Goal: Register for event/course

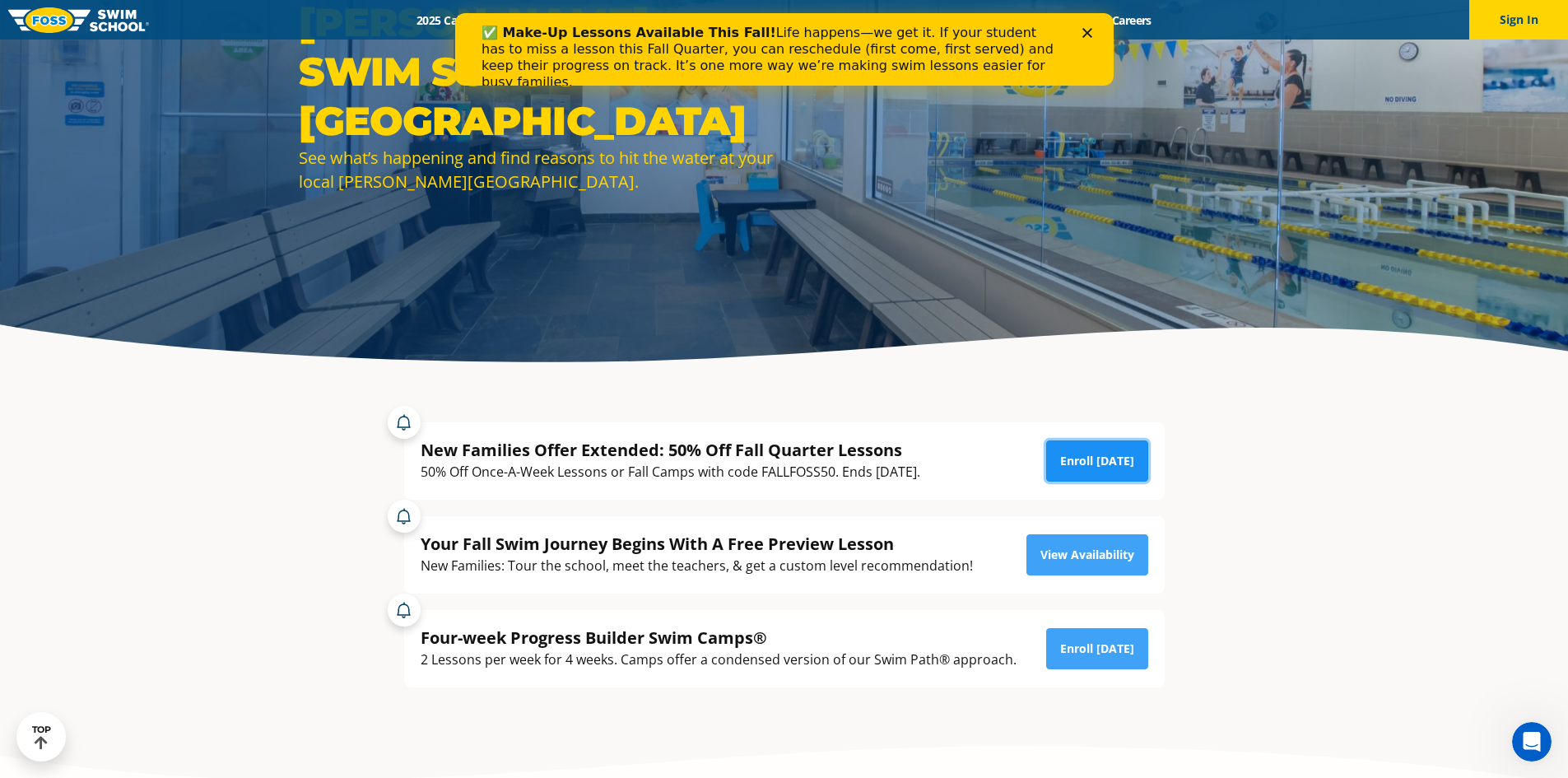
click at [1099, 467] on link "Enroll [DATE]" at bounding box center [1098, 461] width 102 height 41
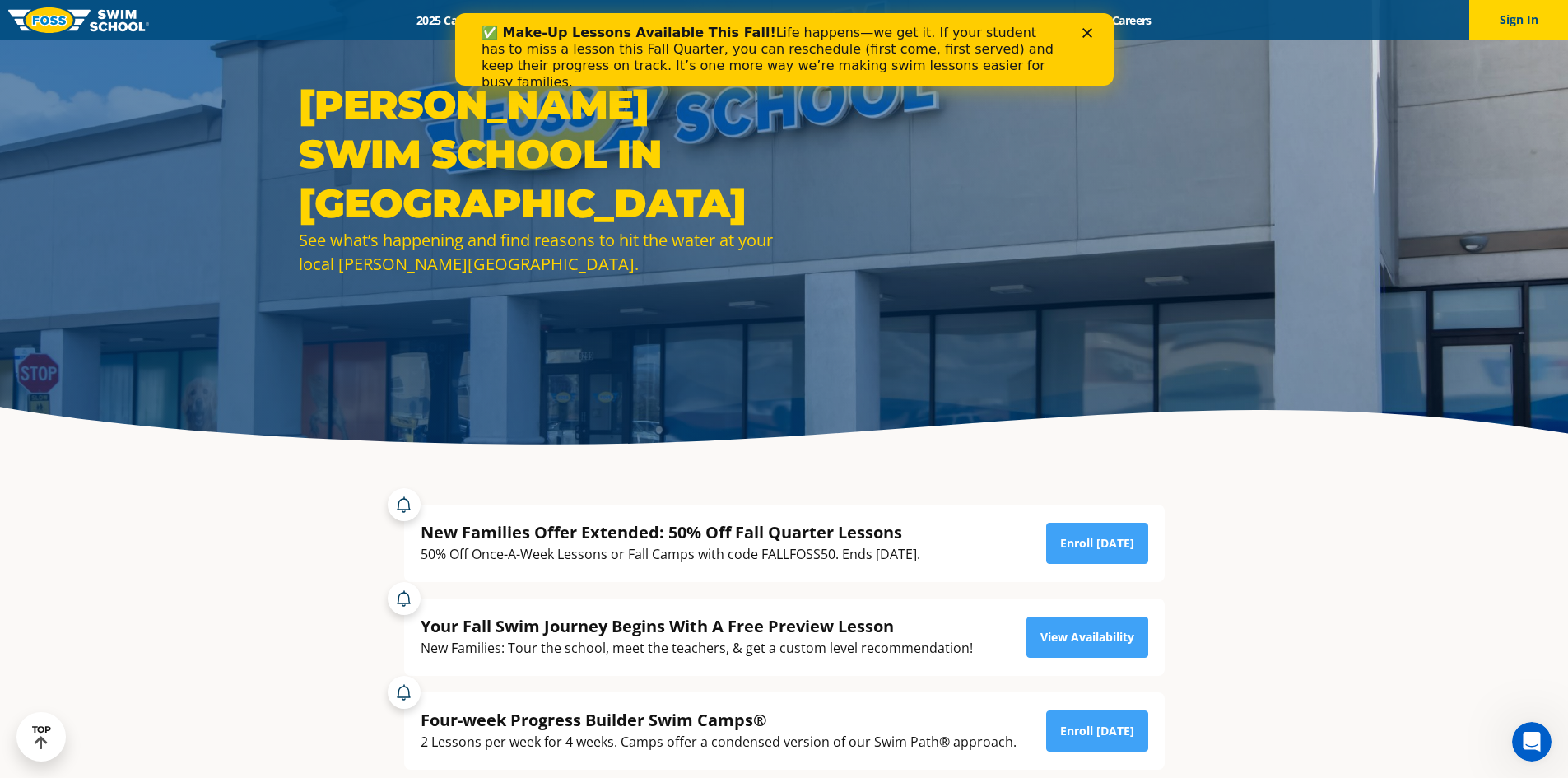
click at [792, 550] on div "50% Off Once-A-Week Lessons or Fall Camps with code FALLFOSS50. Ends [DATE]." at bounding box center [670, 554] width 500 height 22
copy div "FALLFOSS50"
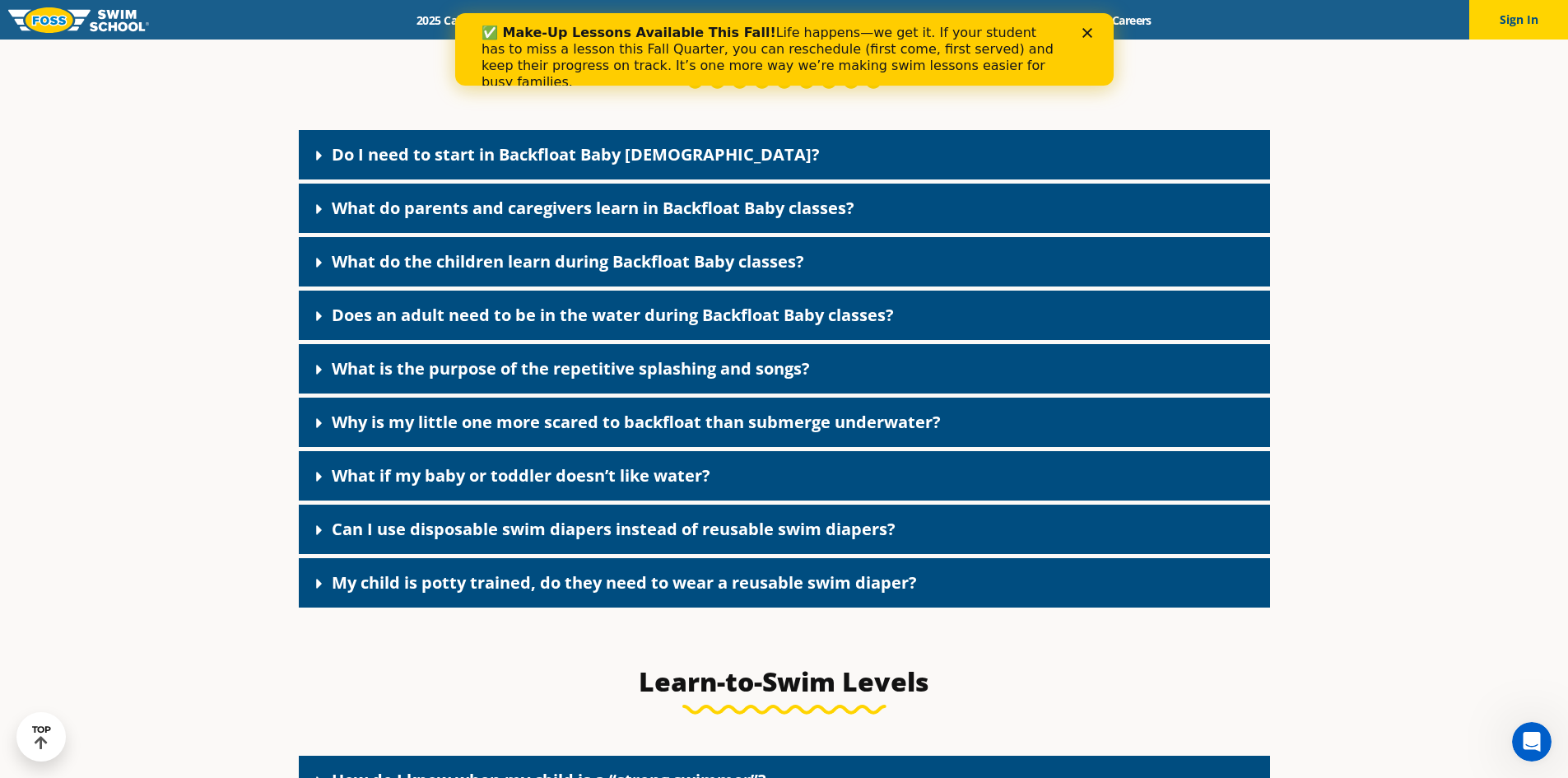
click at [313, 324] on icon at bounding box center [319, 316] width 16 height 16
